Goal: Information Seeking & Learning: Find specific fact

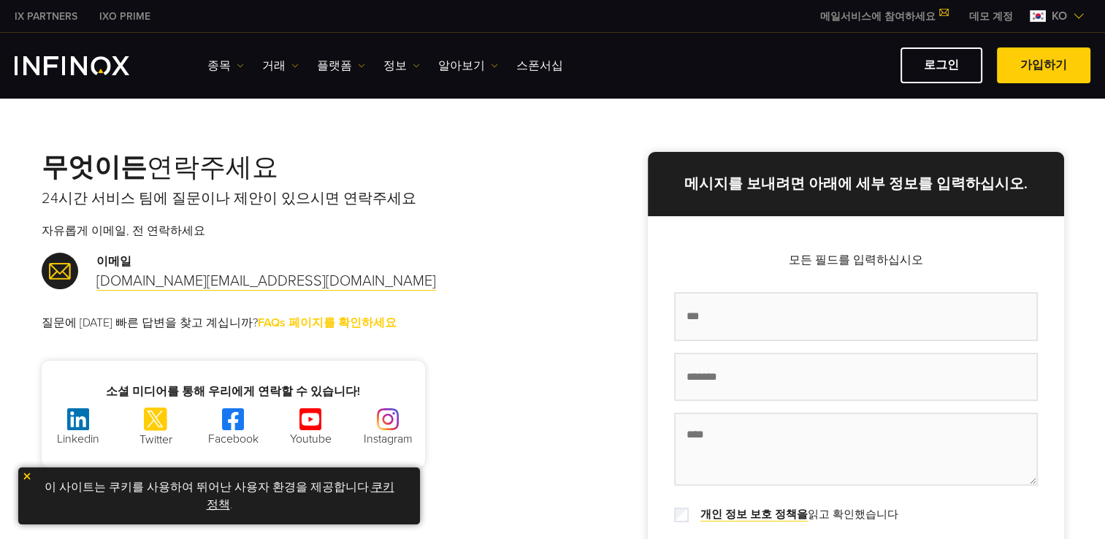
click at [289, 325] on link "FAQs 페이지를 확인하세요" at bounding box center [327, 322] width 139 height 15
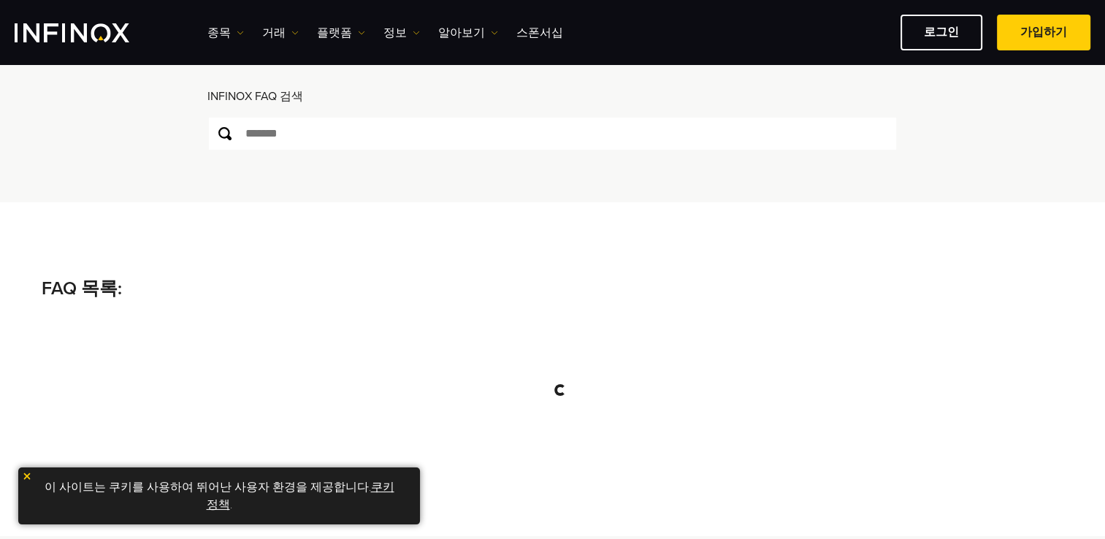
scroll to position [146, 0]
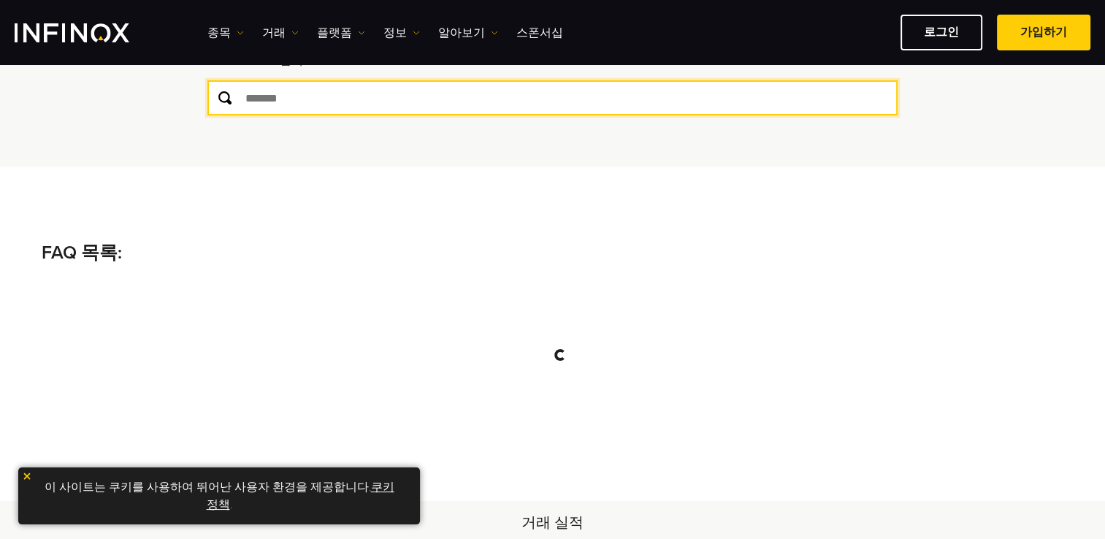
click at [318, 101] on input "text" at bounding box center [552, 97] width 690 height 35
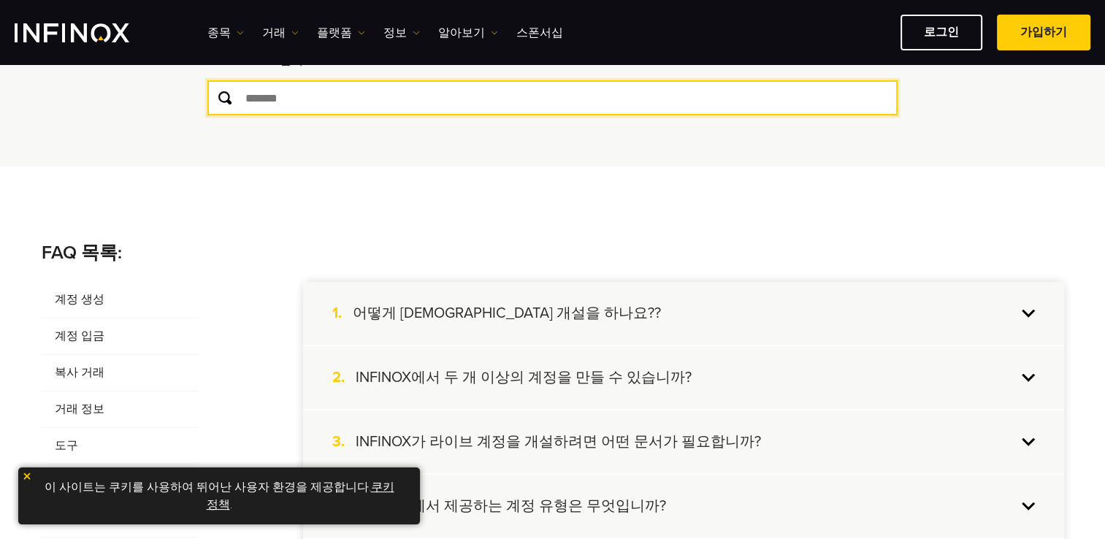
type input "*"
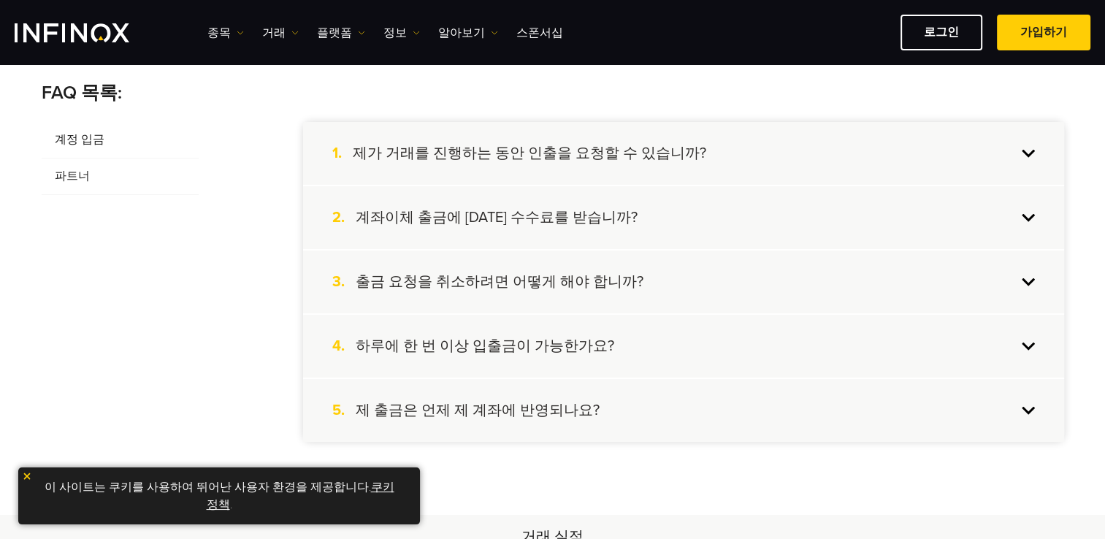
scroll to position [438, 0]
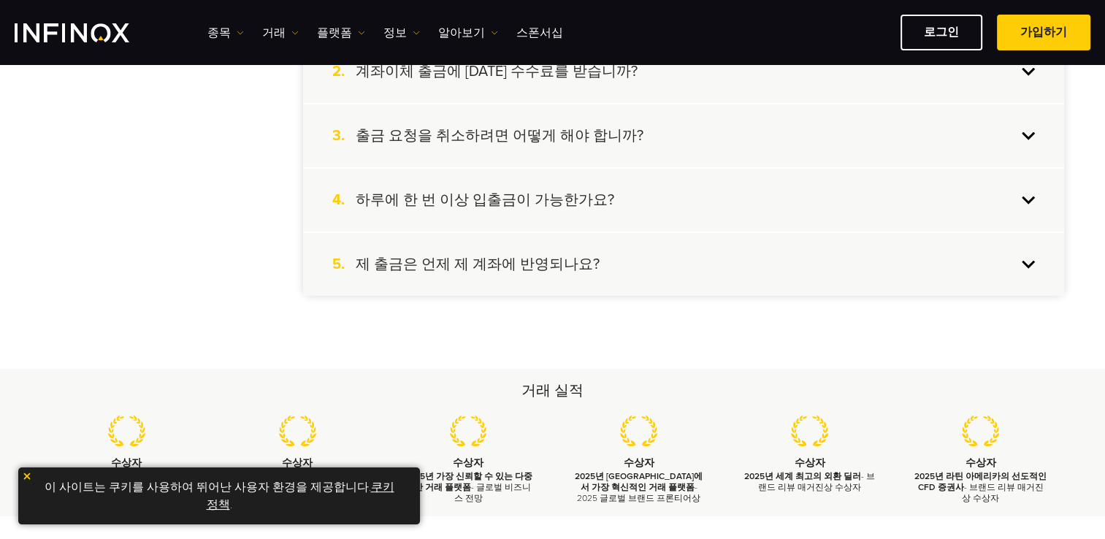
type input "**"
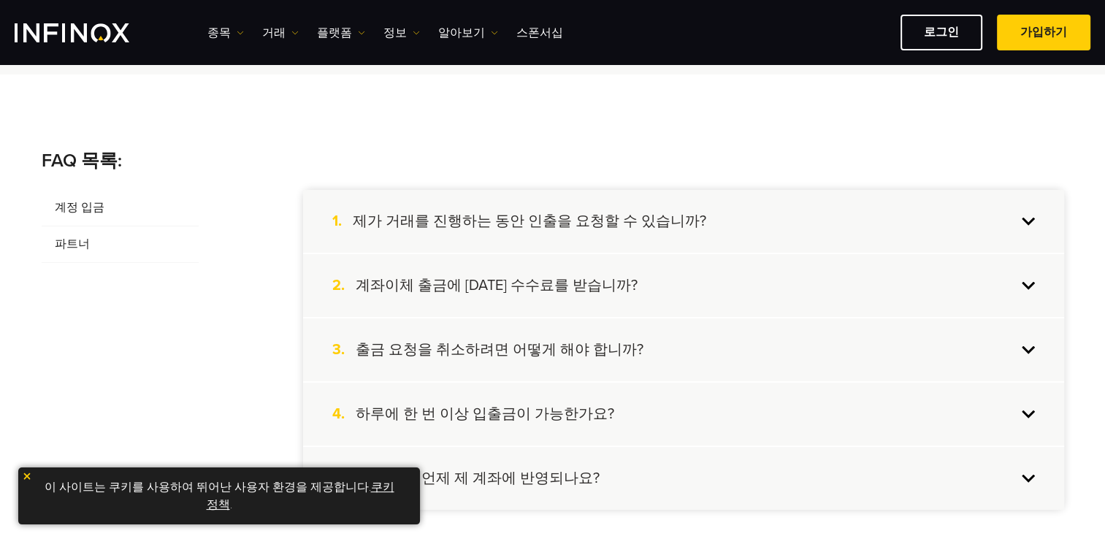
click at [495, 264] on div "2. 계좌이체 출금에 대한 수수료를 받습니까?" at bounding box center [683, 285] width 761 height 63
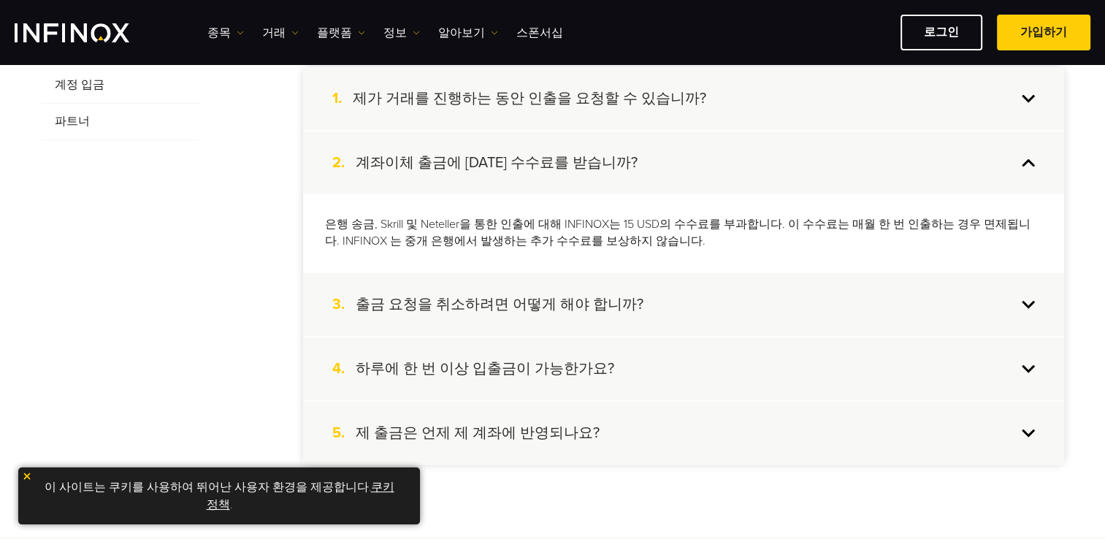
scroll to position [370, 0]
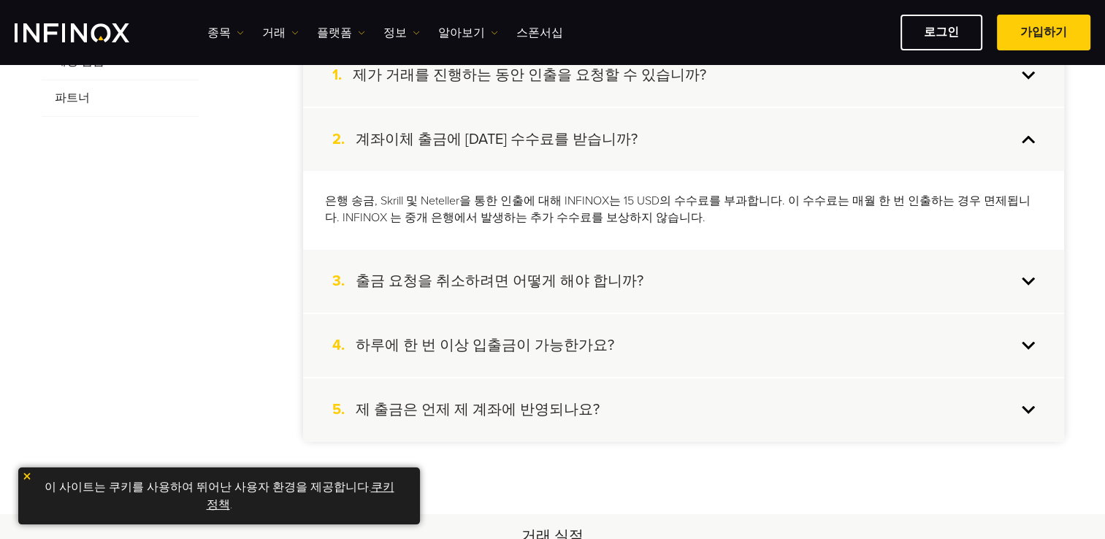
click at [551, 280] on h4 "출금 요청을 취소하려면 어떻게 해야 합니까?" at bounding box center [500, 281] width 288 height 19
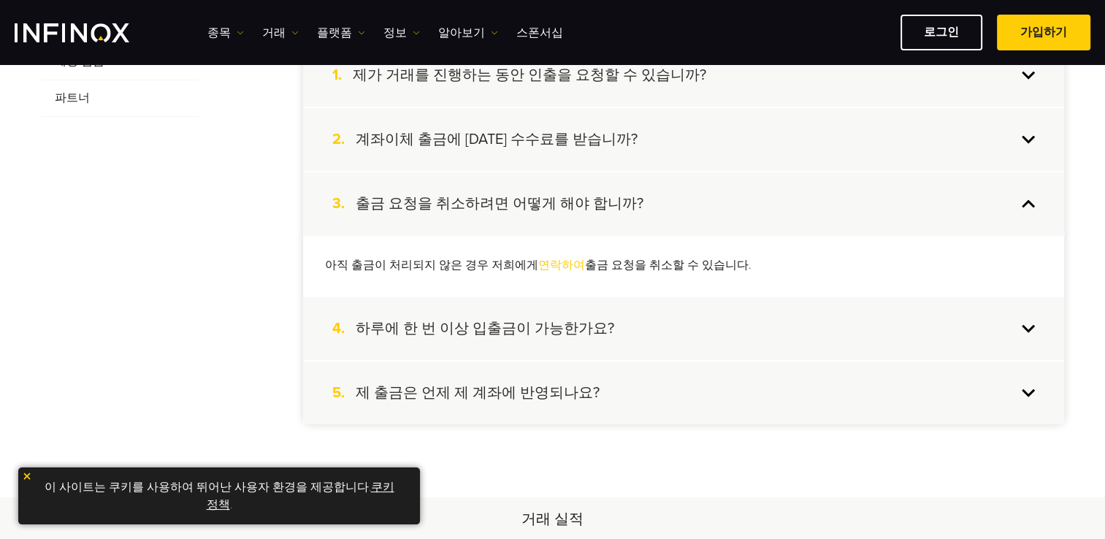
click at [514, 329] on h4 "하루에 한 번 이상 입출금이 가능한가요?" at bounding box center [485, 328] width 259 height 19
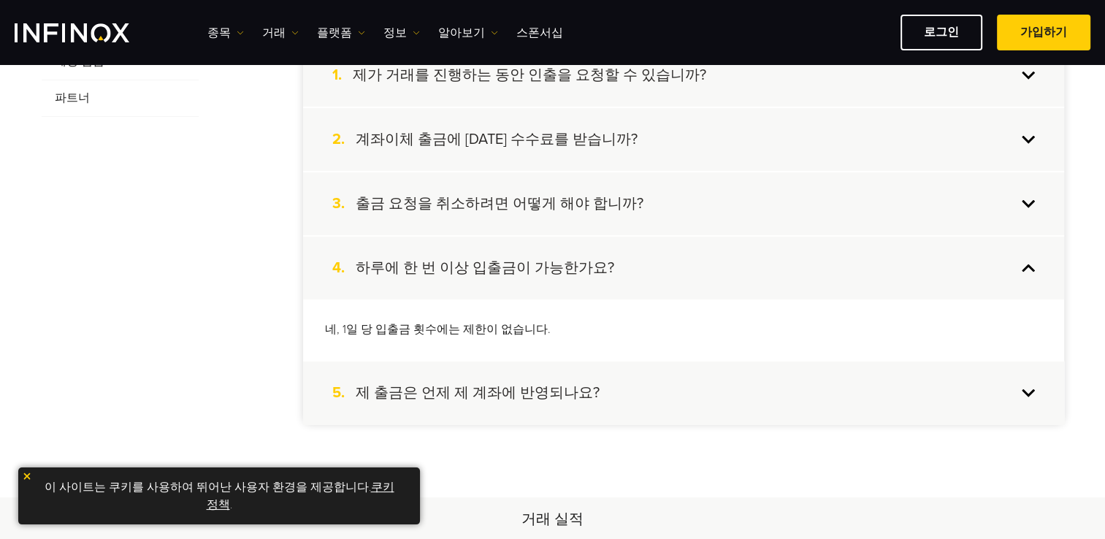
click at [449, 399] on h4 "제 출금은 언제 제 계좌에 반영되나요?" at bounding box center [478, 392] width 244 height 19
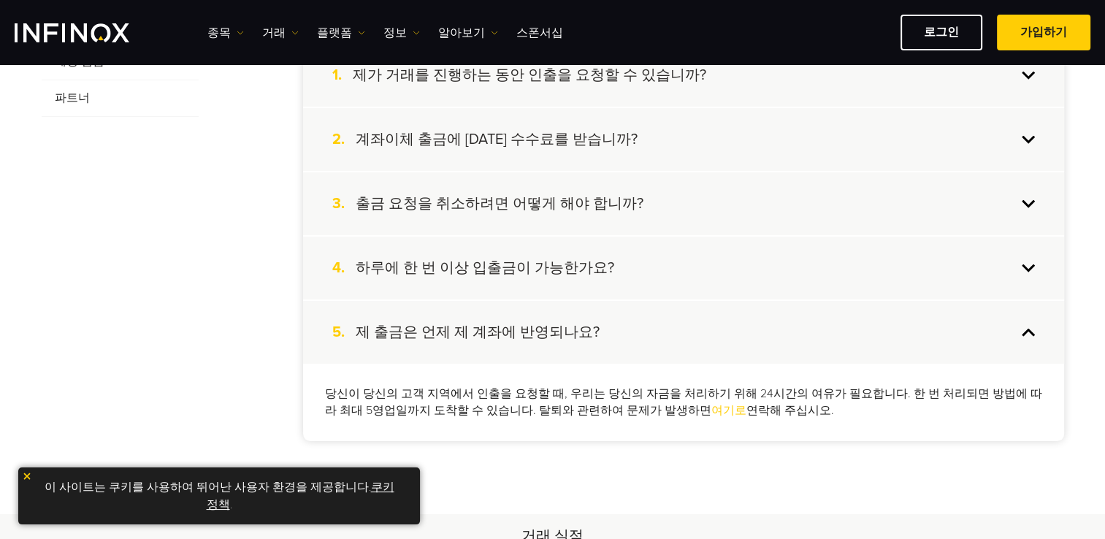
click at [519, 137] on h4 "계좌이체 출금에 대한 수수료를 받습니까?" at bounding box center [497, 139] width 282 height 19
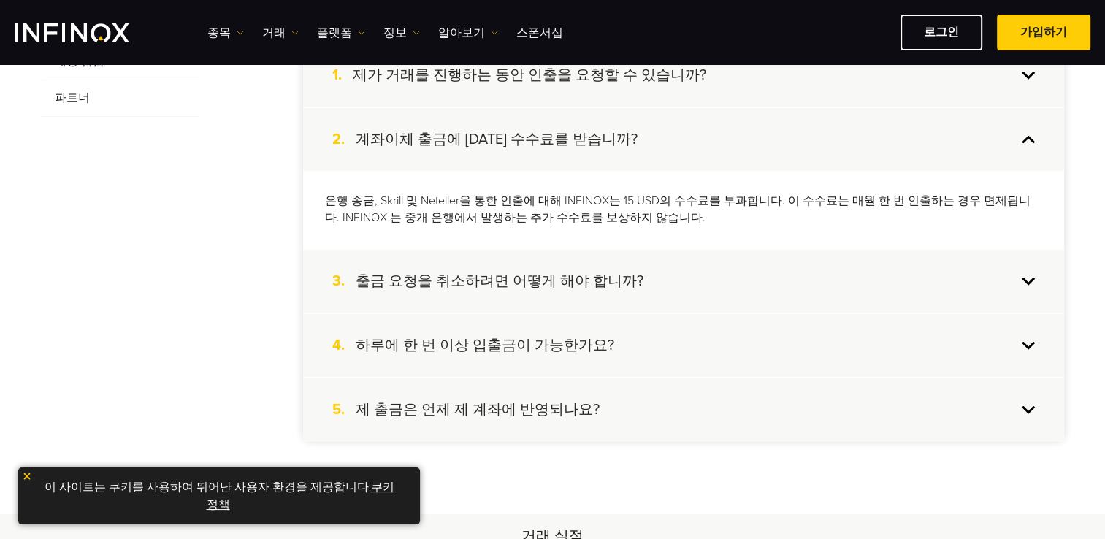
scroll to position [0, 0]
